Goal: Task Accomplishment & Management: Complete application form

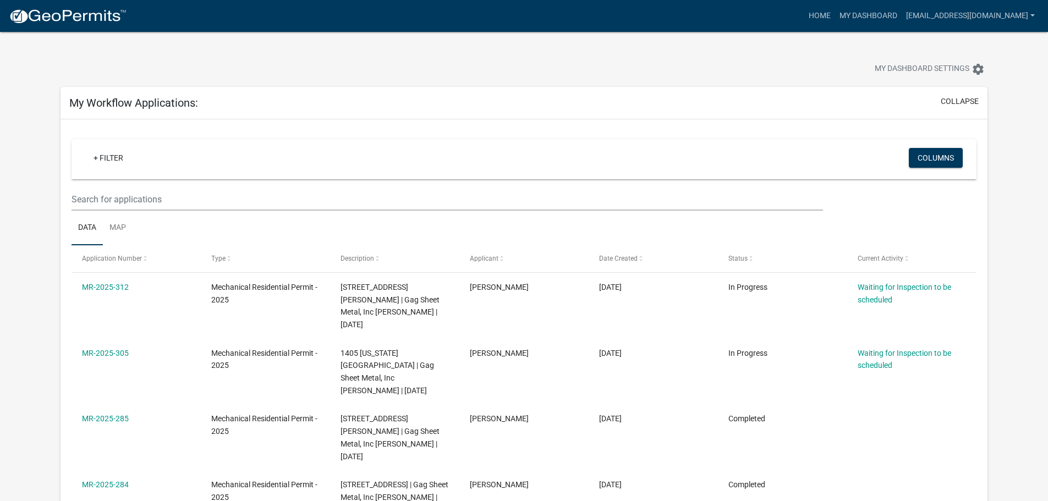
click at [48, 13] on img at bounding box center [68, 16] width 118 height 16
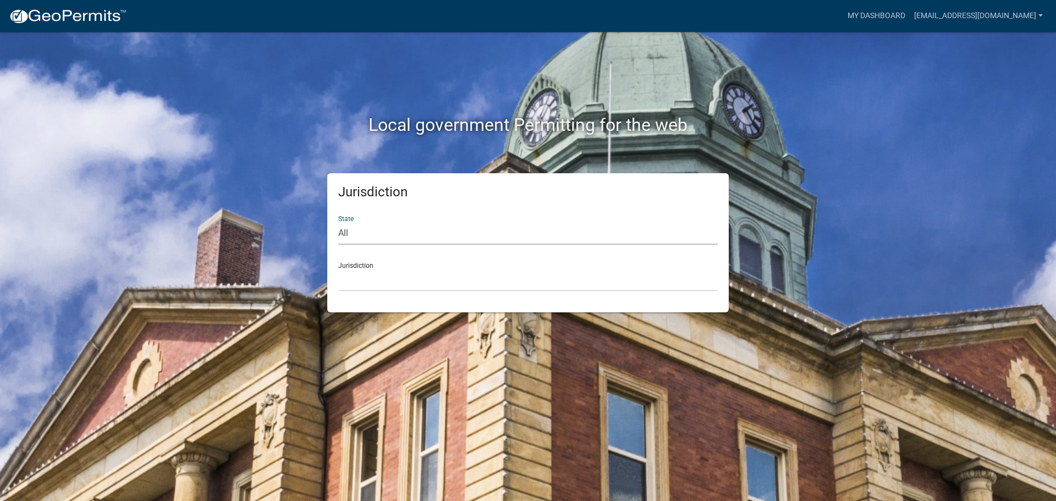
click at [360, 232] on select "All [US_STATE] [US_STATE] [US_STATE] [US_STATE] [US_STATE] [US_STATE] [US_STATE…" at bounding box center [527, 233] width 379 height 23
select select "[US_STATE]"
click at [338, 222] on select "All [US_STATE] [US_STATE] [US_STATE] [US_STATE] [US_STATE] [US_STATE] [US_STATE…" at bounding box center [527, 233] width 379 height 23
click at [362, 279] on select "[GEOGRAPHIC_DATA], [US_STATE] [GEOGRAPHIC_DATA], [US_STATE] [GEOGRAPHIC_DATA], …" at bounding box center [527, 280] width 379 height 23
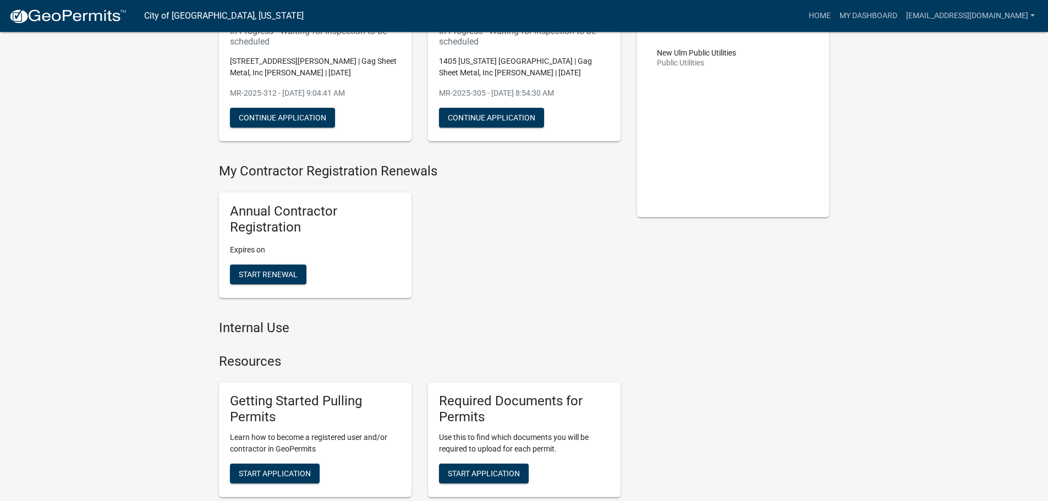
scroll to position [220, 0]
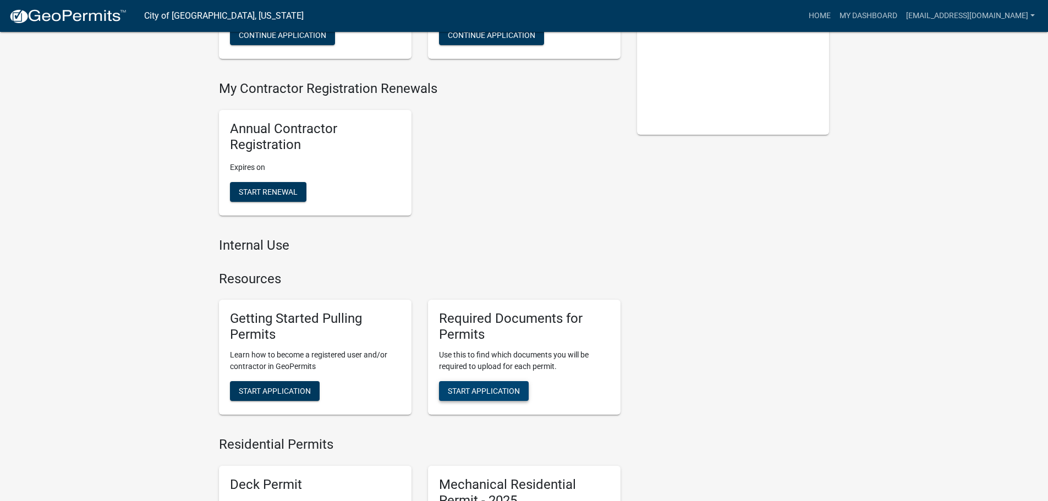
click at [475, 392] on span "Start Application" at bounding box center [484, 391] width 72 height 9
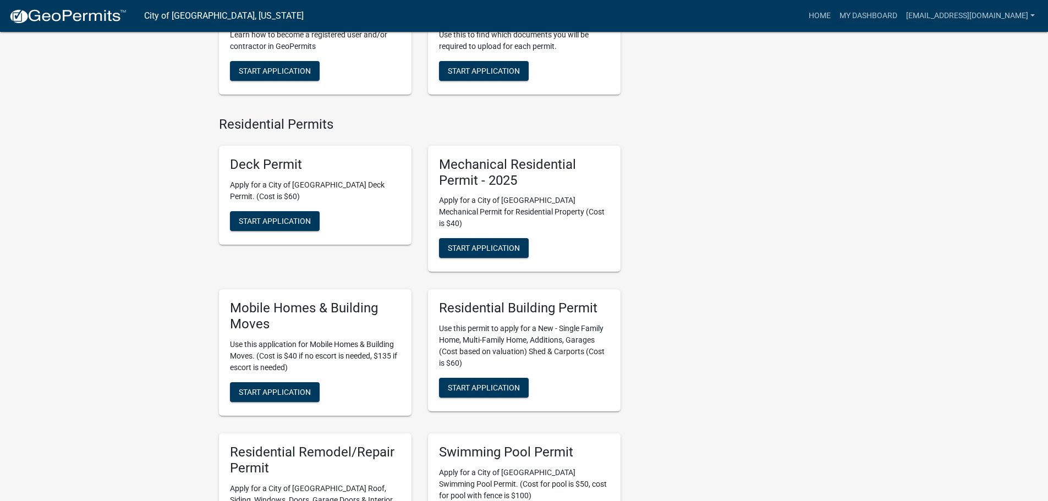
scroll to position [550, 0]
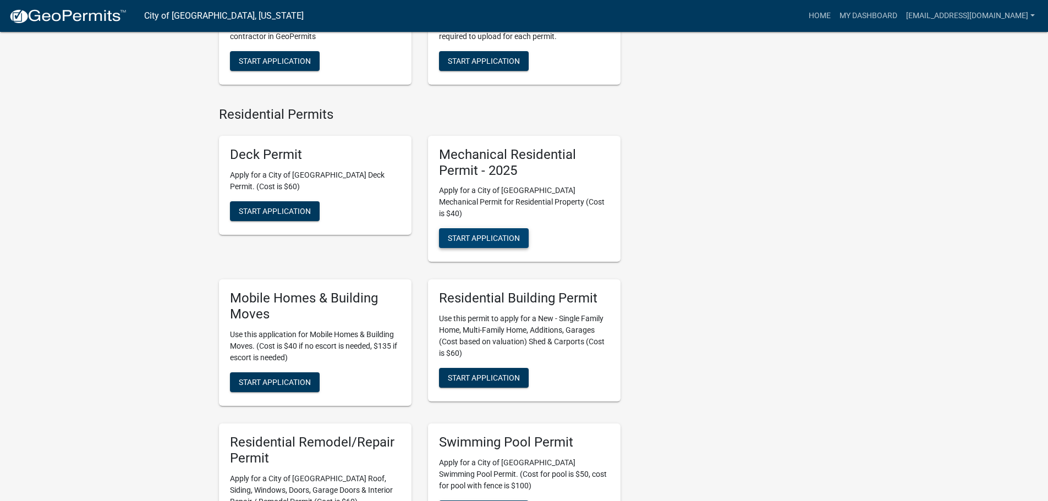
click at [488, 234] on span "Start Application" at bounding box center [484, 238] width 72 height 9
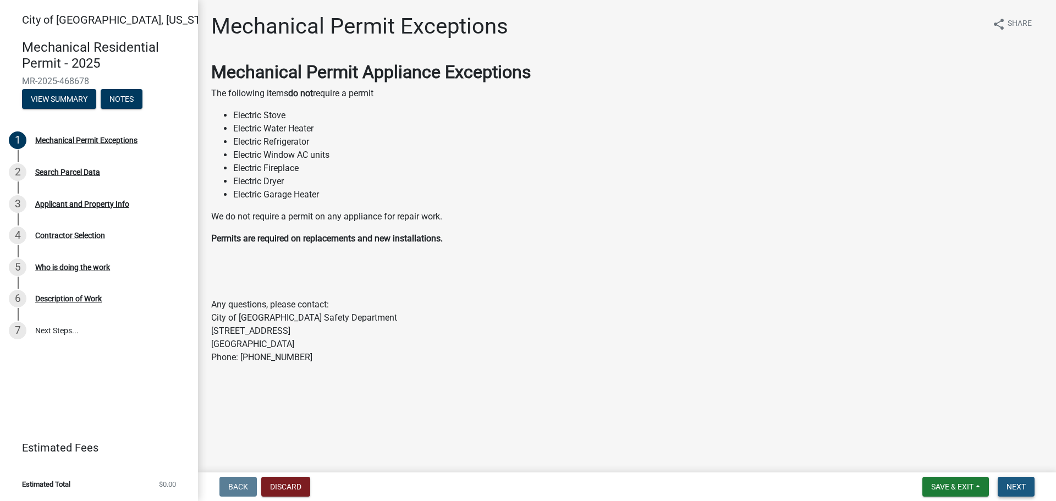
click at [1015, 490] on span "Next" at bounding box center [1015, 486] width 19 height 9
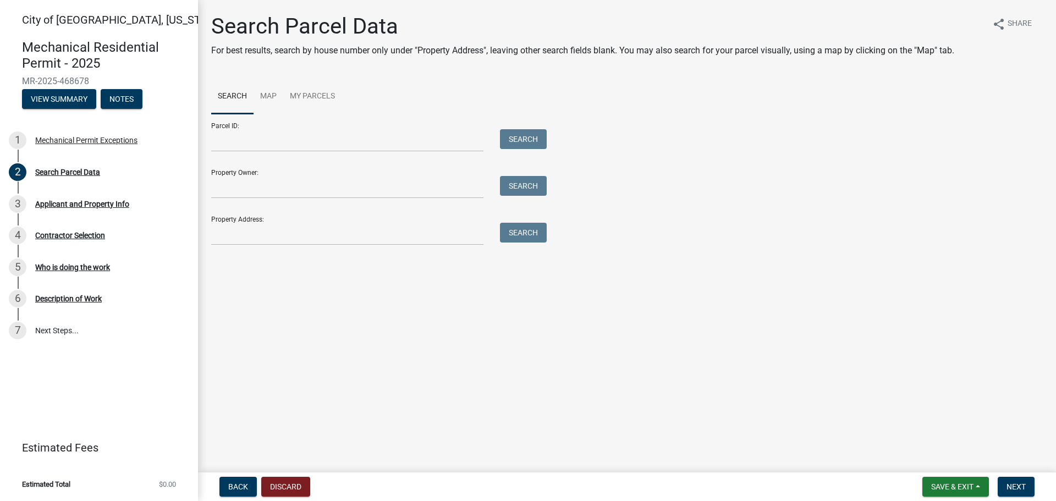
drag, startPoint x: 207, startPoint y: 235, endPoint x: 218, endPoint y: 236, distance: 11.0
click at [207, 235] on div at bounding box center [347, 234] width 289 height 23
click at [232, 237] on input "Property Address:" at bounding box center [347, 234] width 272 height 23
type input "1008 s minne"
click at [510, 232] on button "Search" at bounding box center [523, 233] width 47 height 20
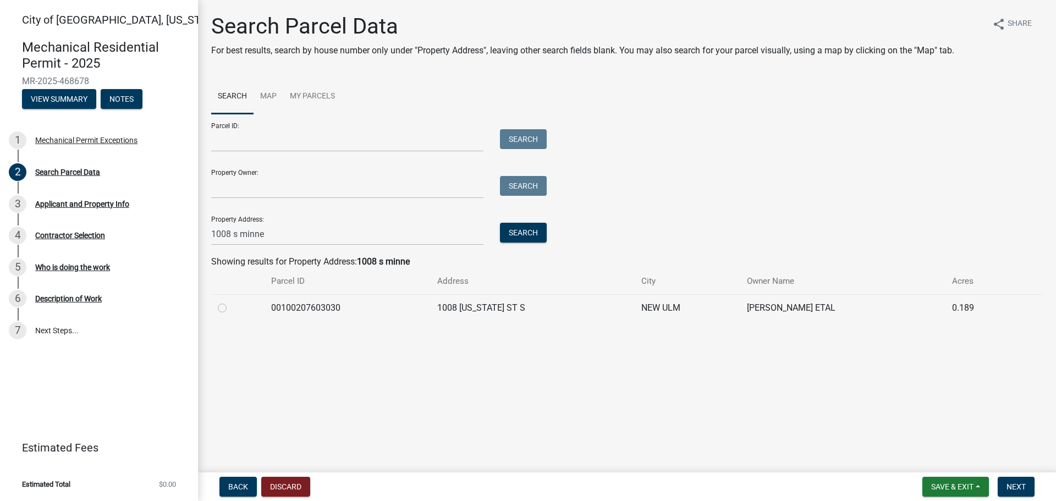
click at [231, 301] on label at bounding box center [231, 301] width 0 height 0
click at [231, 308] on input "radio" at bounding box center [234, 304] width 7 height 7
radio input "true"
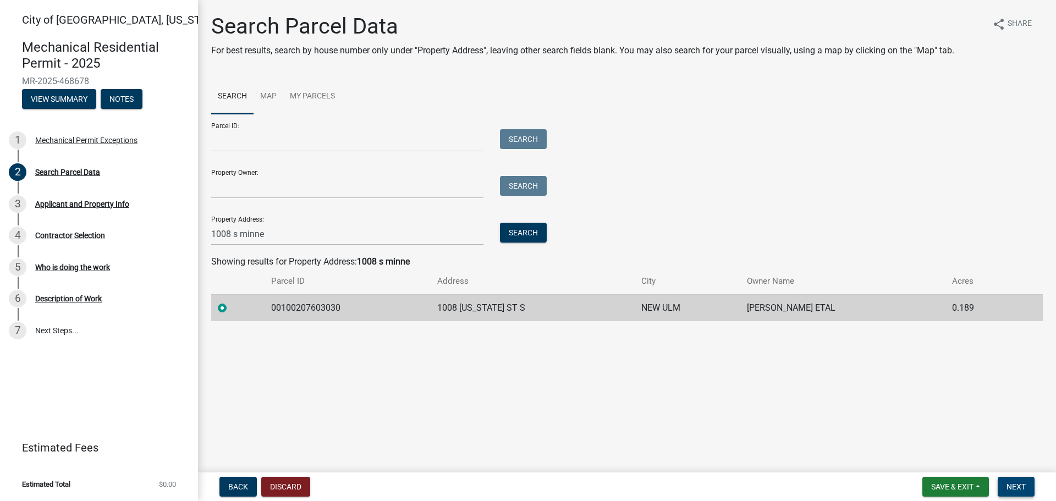
click at [1017, 489] on span "Next" at bounding box center [1015, 486] width 19 height 9
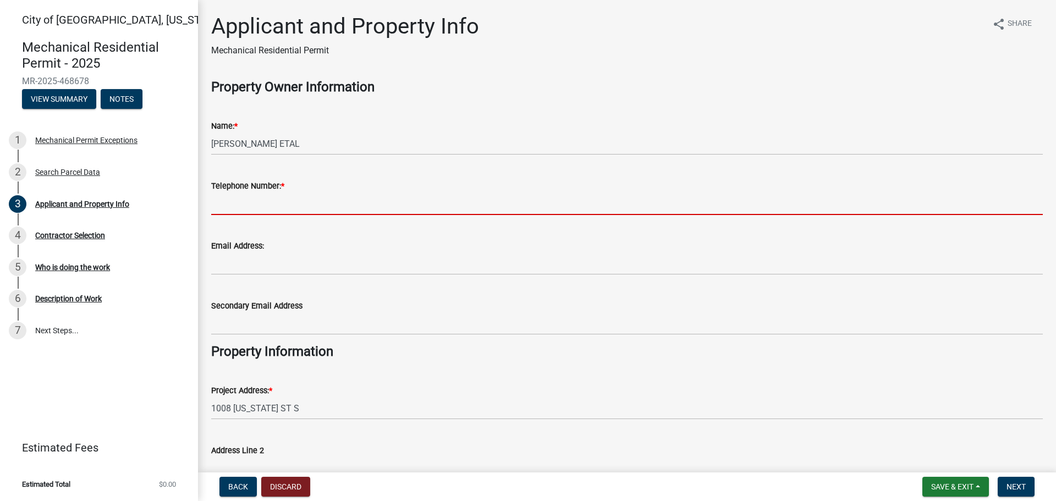
click at [224, 201] on input "Telephone Number: *" at bounding box center [626, 203] width 831 height 23
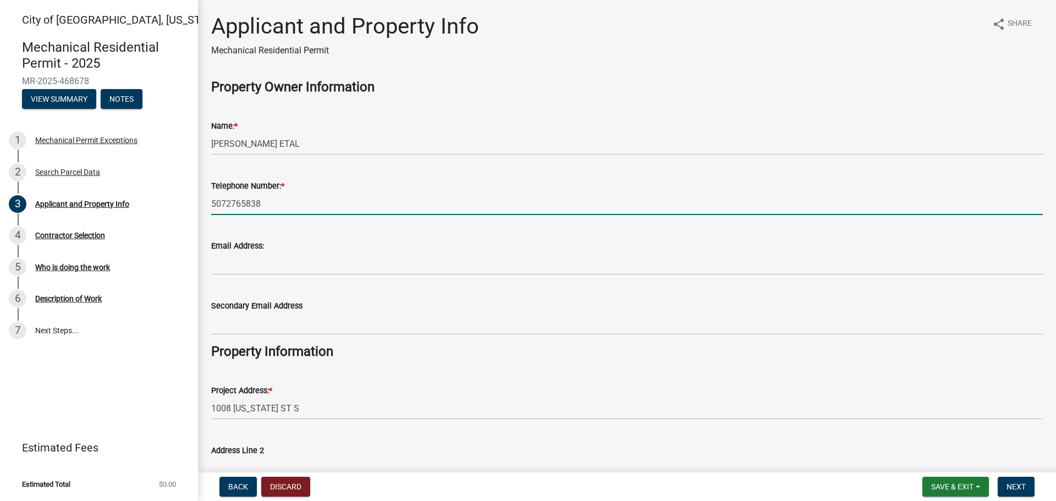
type input "5072765838"
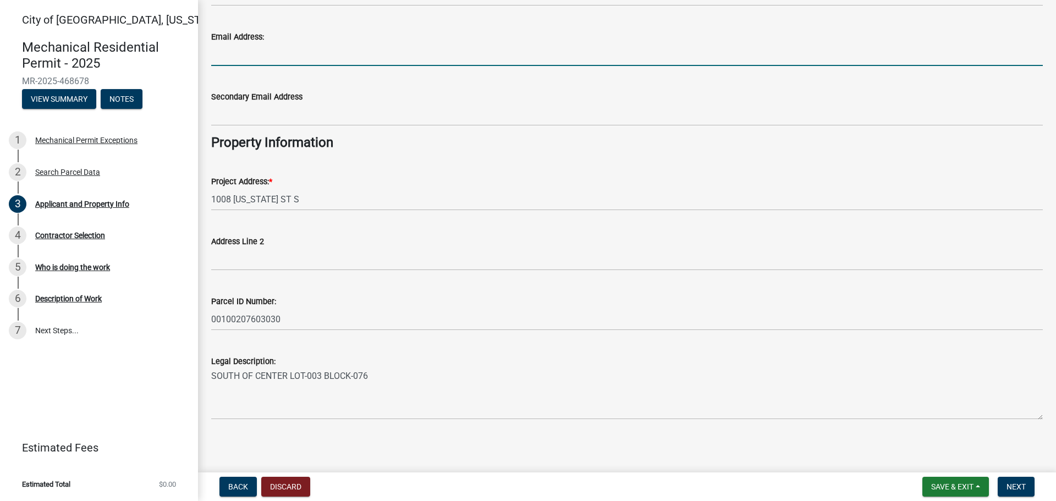
scroll to position [212, 0]
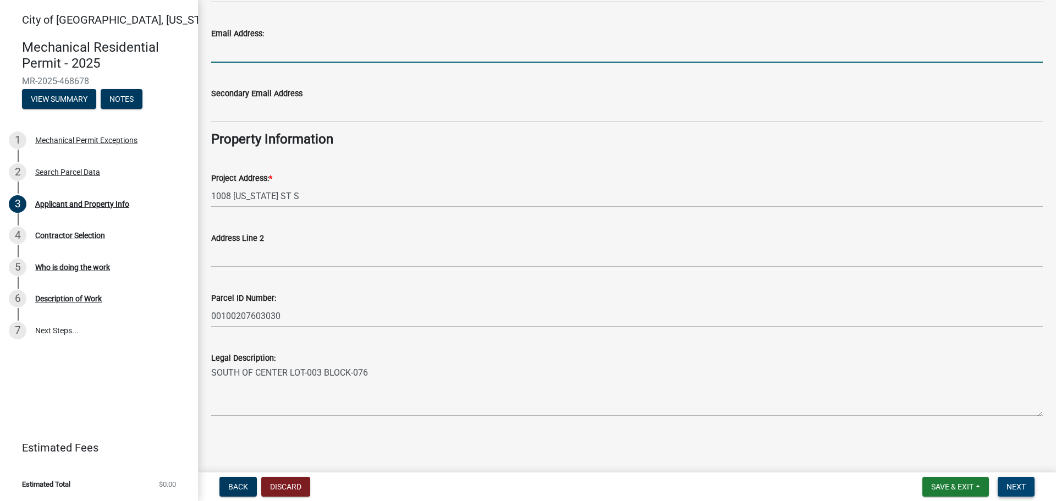
click at [1023, 493] on button "Next" at bounding box center [1015, 487] width 37 height 20
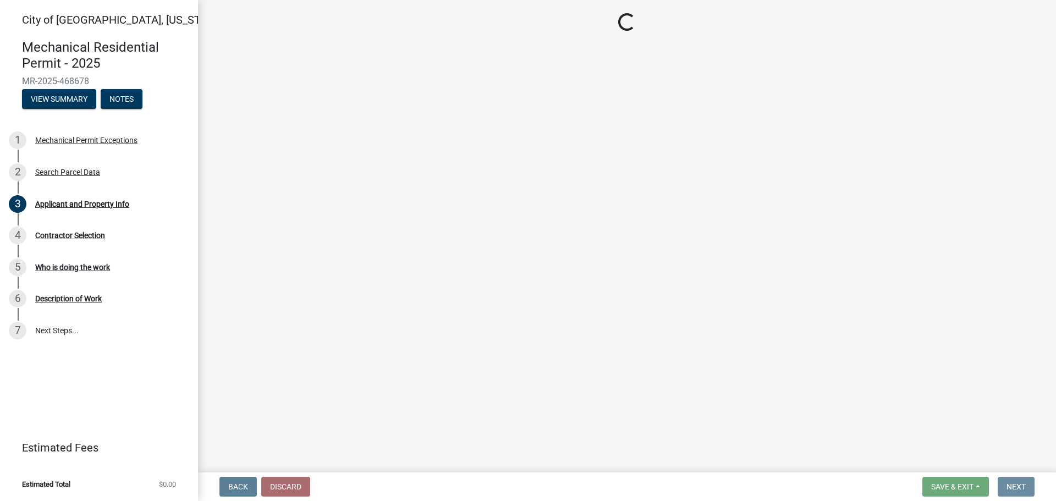
scroll to position [0, 0]
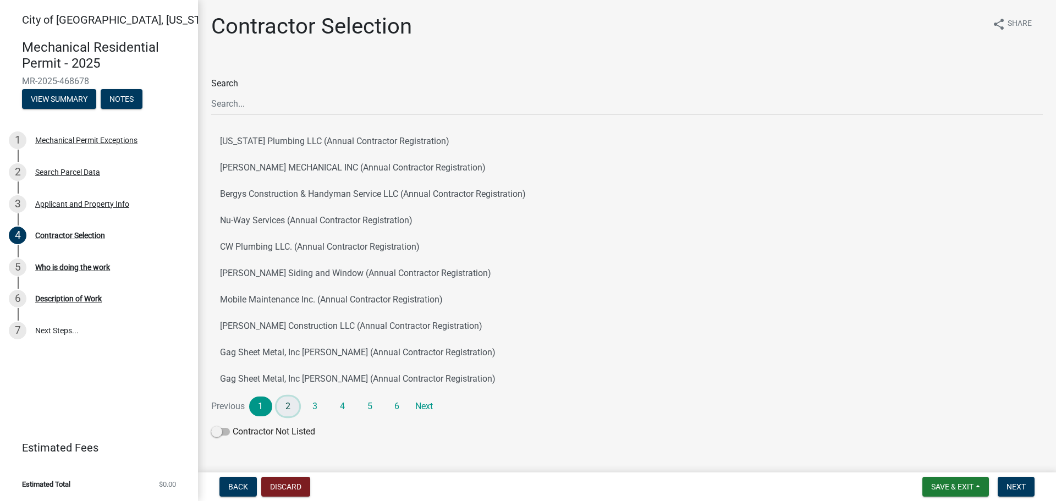
click at [294, 401] on link "2" at bounding box center [288, 406] width 23 height 20
click at [309, 350] on button "Gag Sheet Metal, Inc [PERSON_NAME] (Annual Contractor Registration)" at bounding box center [626, 352] width 831 height 26
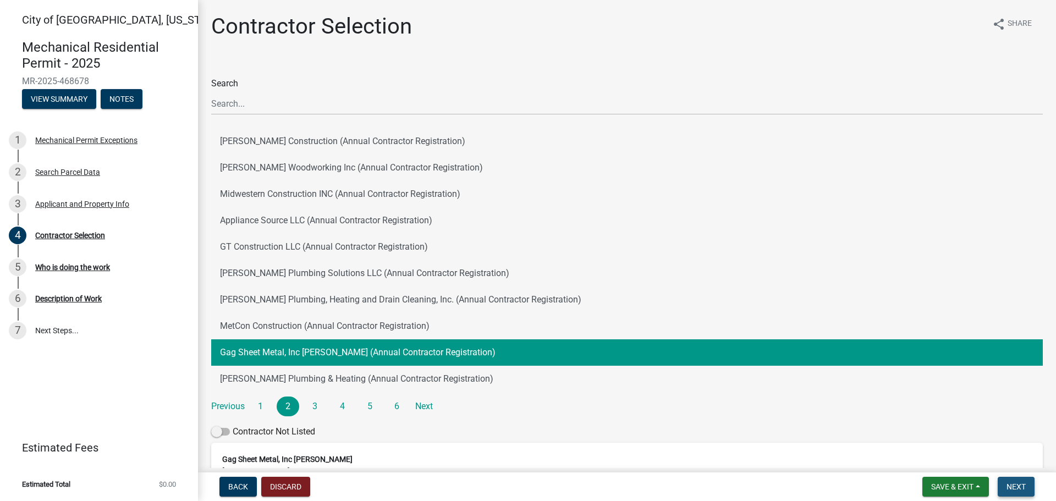
click at [1014, 488] on span "Next" at bounding box center [1015, 486] width 19 height 9
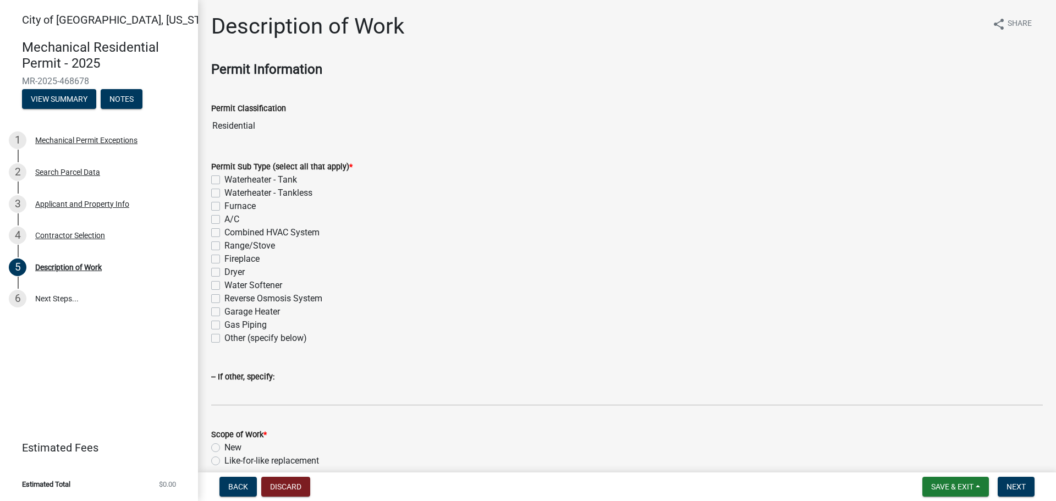
drag, startPoint x: 214, startPoint y: 179, endPoint x: 373, endPoint y: 240, distance: 170.9
click at [224, 179] on label "Waterheater - Tank" at bounding box center [260, 179] width 73 height 13
click at [224, 179] on input "Waterheater - Tank" at bounding box center [227, 176] width 7 height 7
checkbox input "true"
checkbox input "false"
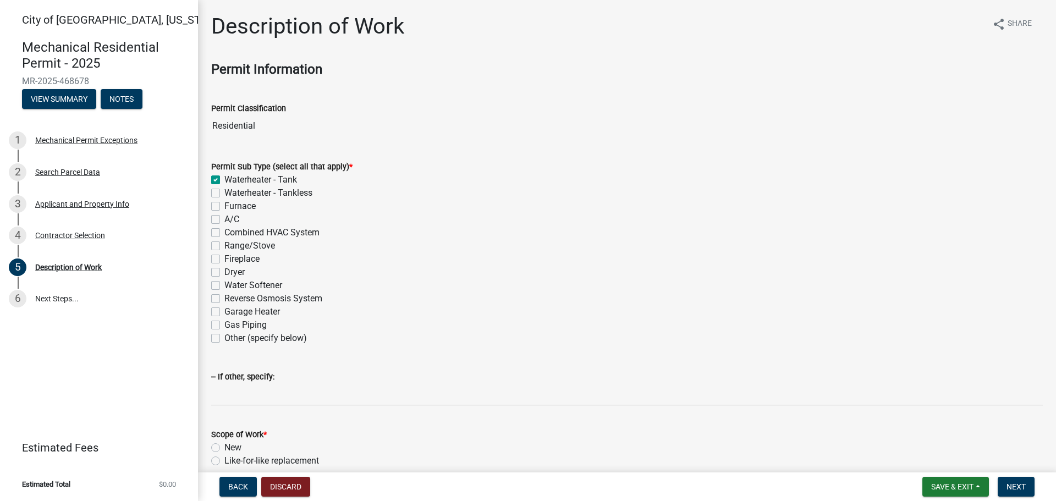
checkbox input "false"
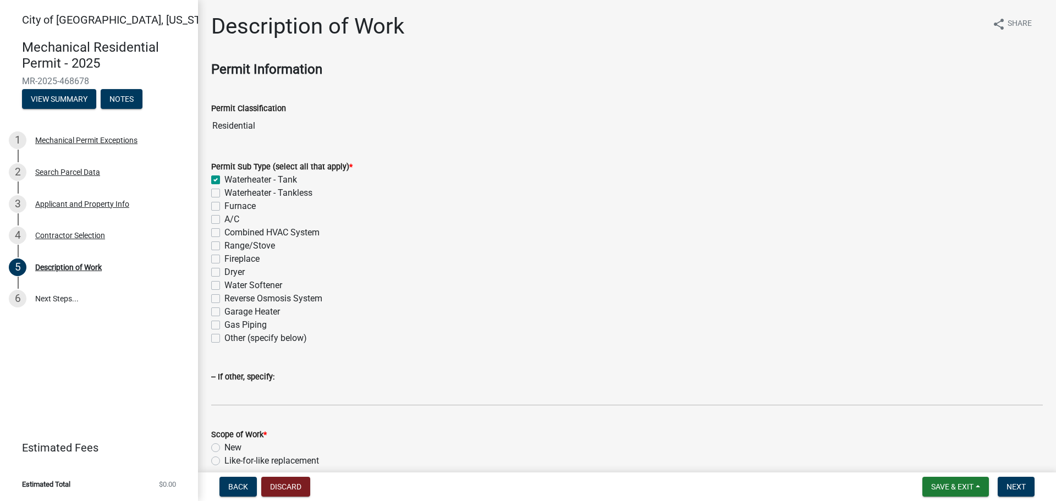
checkbox input "false"
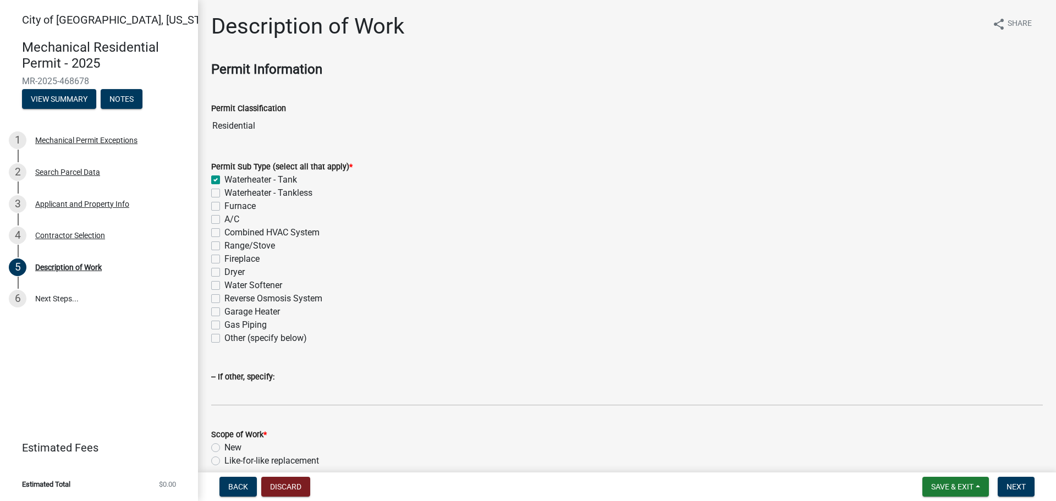
checkbox input "false"
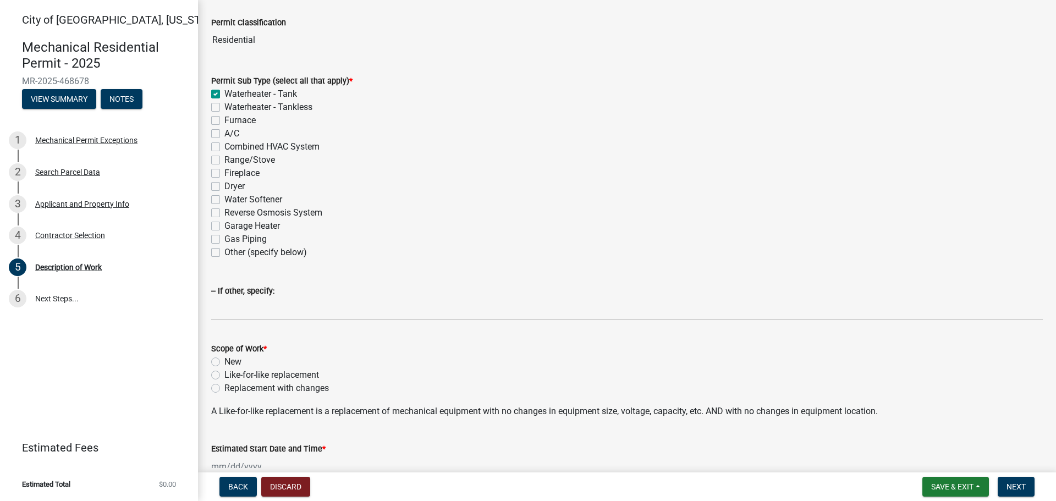
scroll to position [220, 0]
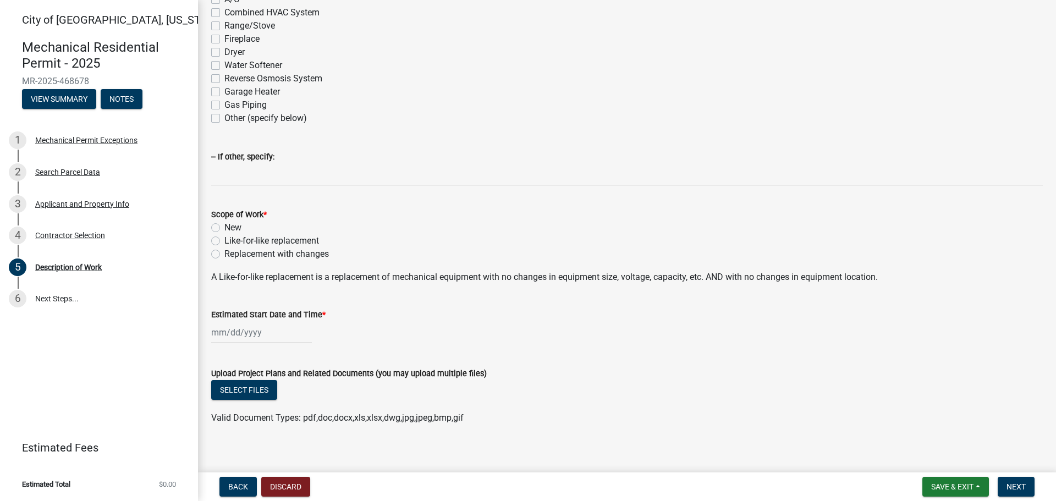
click at [224, 239] on label "Like-for-like replacement" at bounding box center [271, 240] width 95 height 13
click at [224, 239] on input "Like-for-like replacement" at bounding box center [227, 237] width 7 height 7
radio input "true"
click at [245, 338] on div at bounding box center [261, 332] width 101 height 23
select select "8"
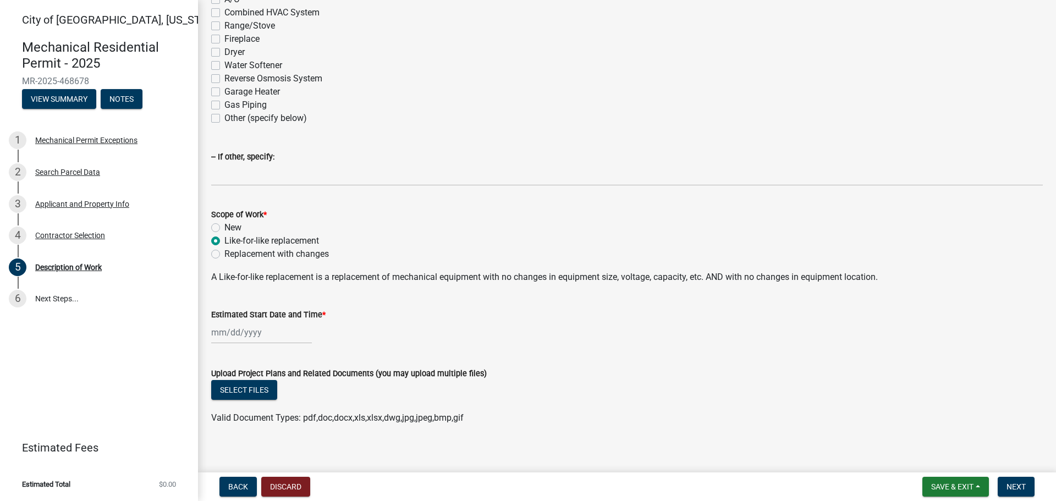
select select "2025"
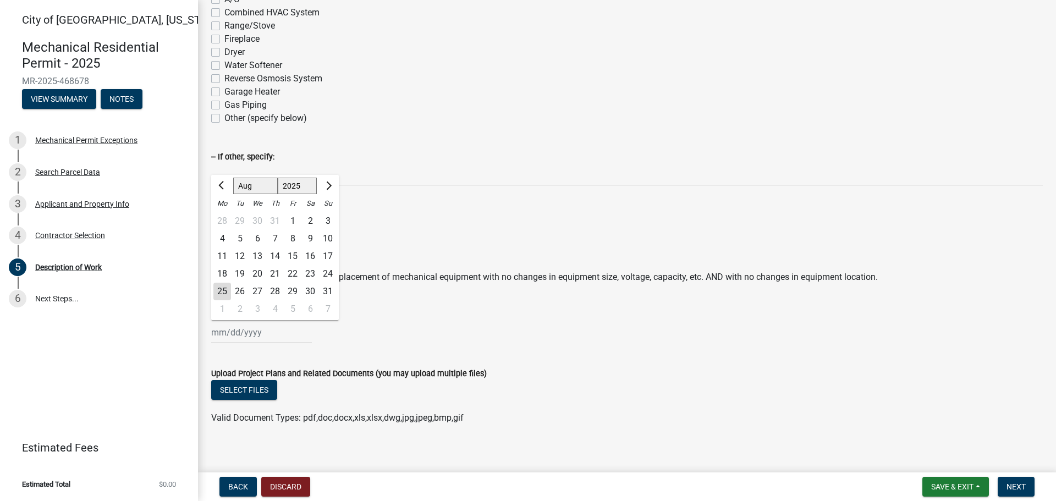
click at [222, 291] on div "25" at bounding box center [222, 292] width 18 height 18
type input "[DATE]"
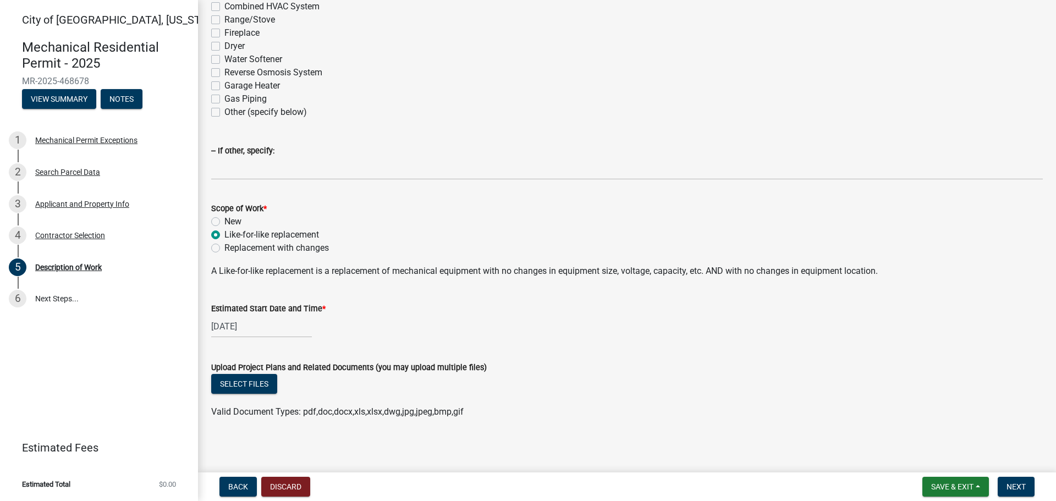
scroll to position [229, 0]
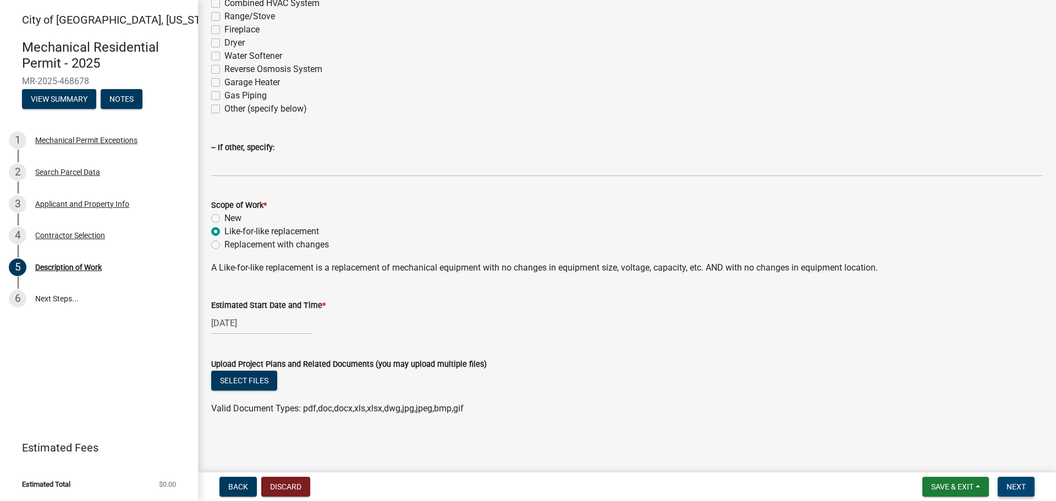
click at [1013, 486] on span "Next" at bounding box center [1015, 486] width 19 height 9
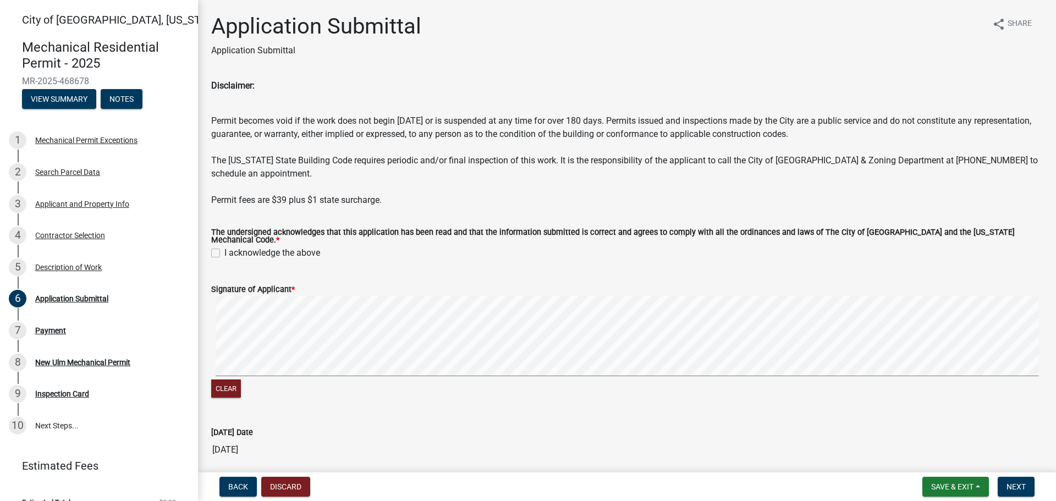
click at [224, 249] on label "I acknowledge the above" at bounding box center [272, 252] width 96 height 13
click at [224, 249] on input "I acknowledge the above" at bounding box center [227, 249] width 7 height 7
checkbox input "true"
drag, startPoint x: 411, startPoint y: 285, endPoint x: 163, endPoint y: 359, distance: 258.7
click at [158, 362] on div "City of [GEOGRAPHIC_DATA], [US_STATE] Mechanical Residential Permit - 2025 MR-2…" at bounding box center [528, 250] width 1056 height 501
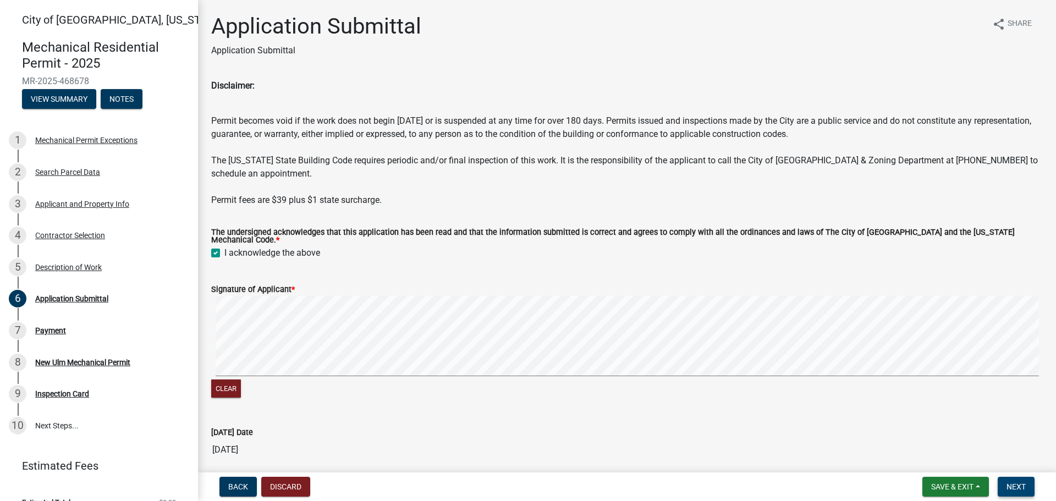
click at [1022, 488] on span "Next" at bounding box center [1015, 486] width 19 height 9
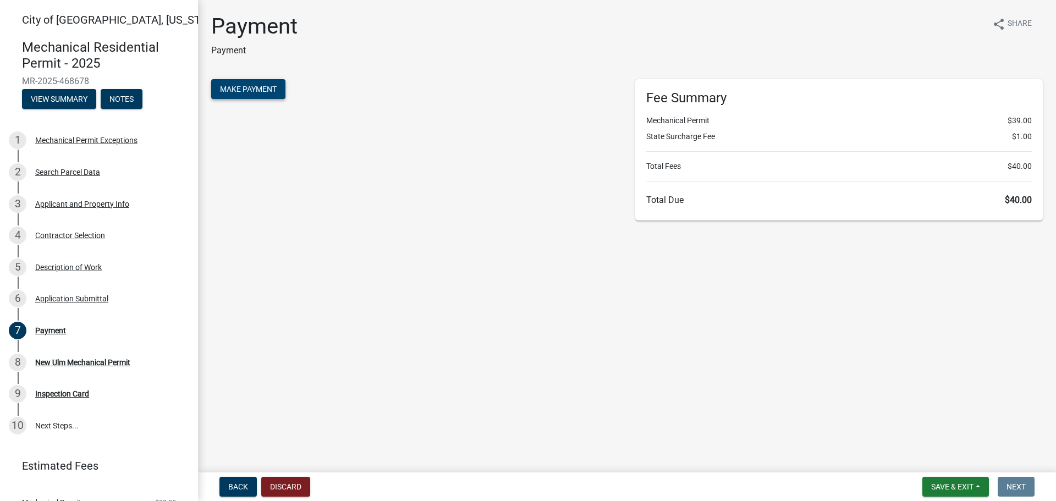
click at [263, 91] on span "Make Payment" at bounding box center [248, 89] width 57 height 9
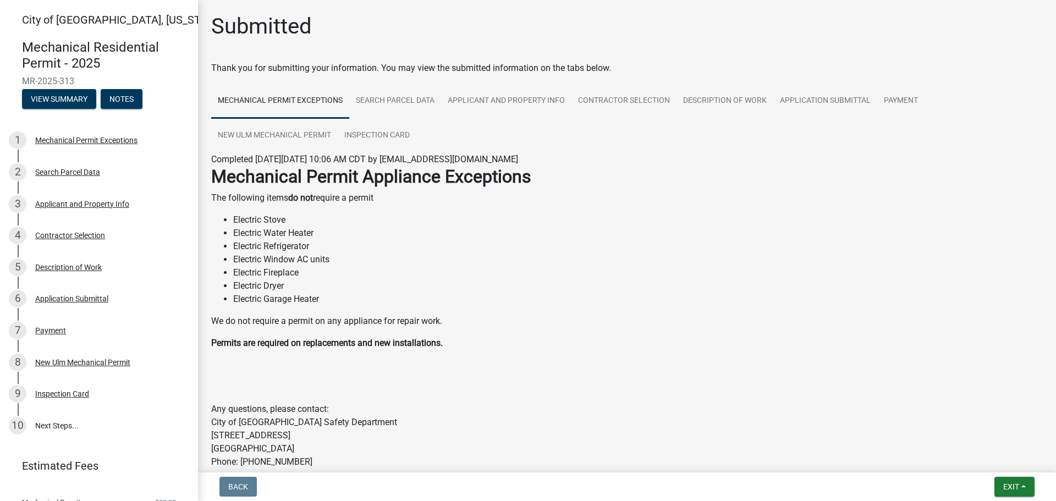
drag, startPoint x: 87, startPoint y: 77, endPoint x: 21, endPoint y: 77, distance: 66.0
click at [21, 78] on div "Mechanical Residential Permit - 2025 MR-2025-313 View Summary Notes" at bounding box center [99, 71] width 180 height 81
copy span "MR-2025-313"
click at [1018, 485] on span "Exit" at bounding box center [1011, 486] width 16 height 9
click at [997, 460] on button "Save & Exit" at bounding box center [990, 458] width 88 height 26
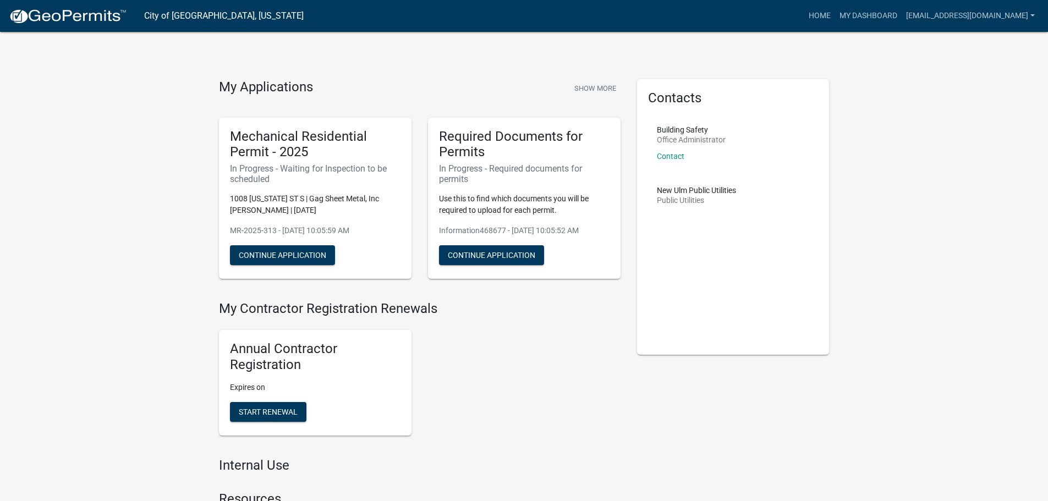
drag, startPoint x: 977, startPoint y: 316, endPoint x: 731, endPoint y: 248, distance: 255.1
